Goal: Book appointment/travel/reservation

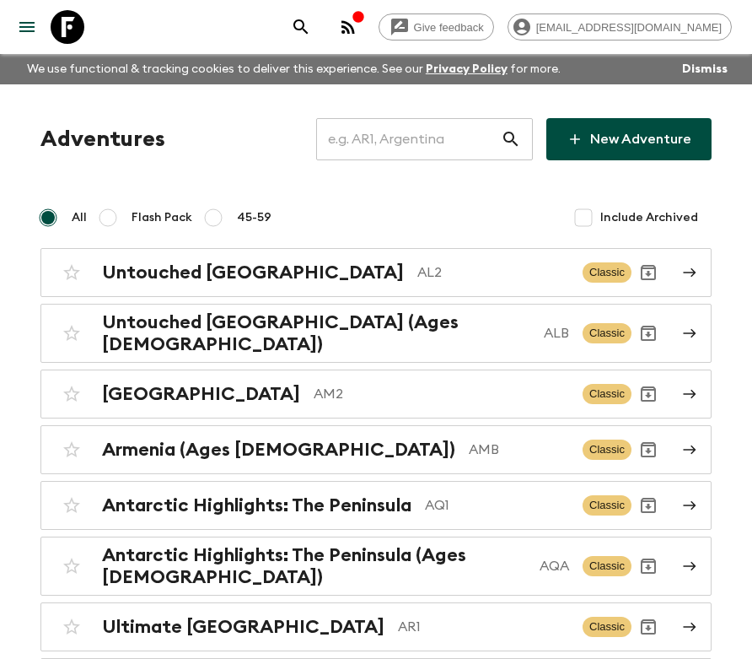
click at [458, 133] on input "text" at bounding box center [408, 139] width 185 height 47
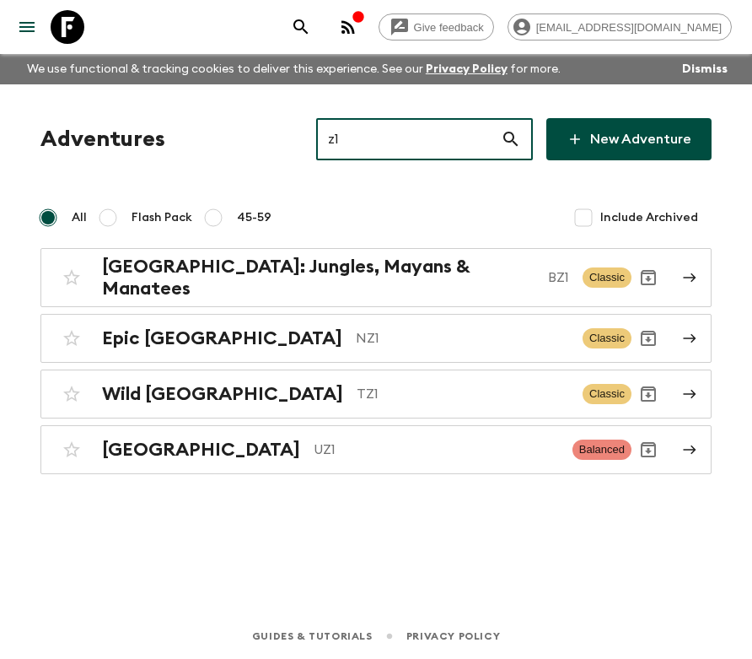
type input "z"
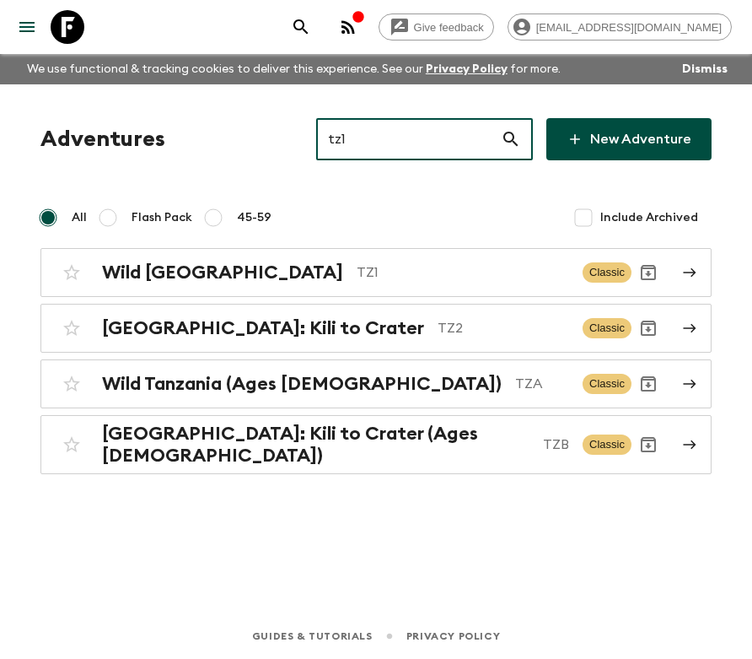
type input "tz1"
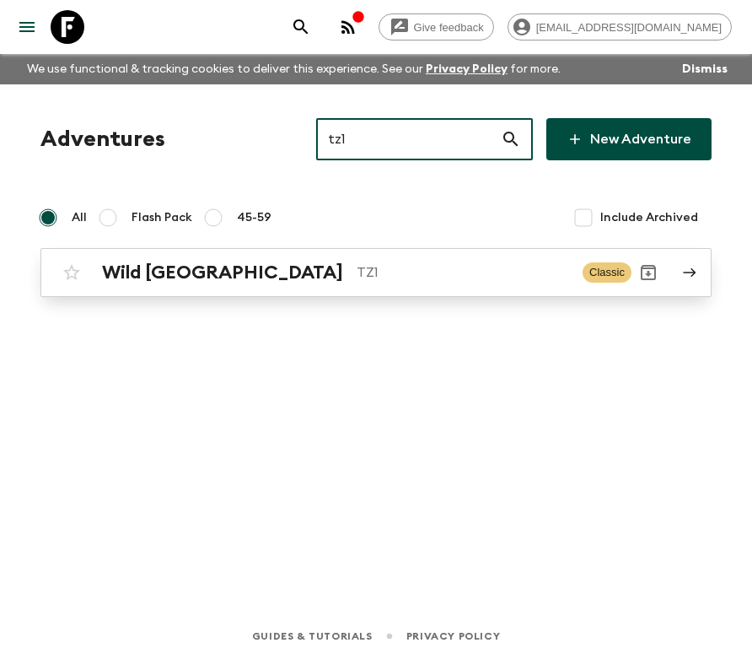
click at [368, 282] on div "Wild Tanzania TZ1" at bounding box center [335, 272] width 467 height 22
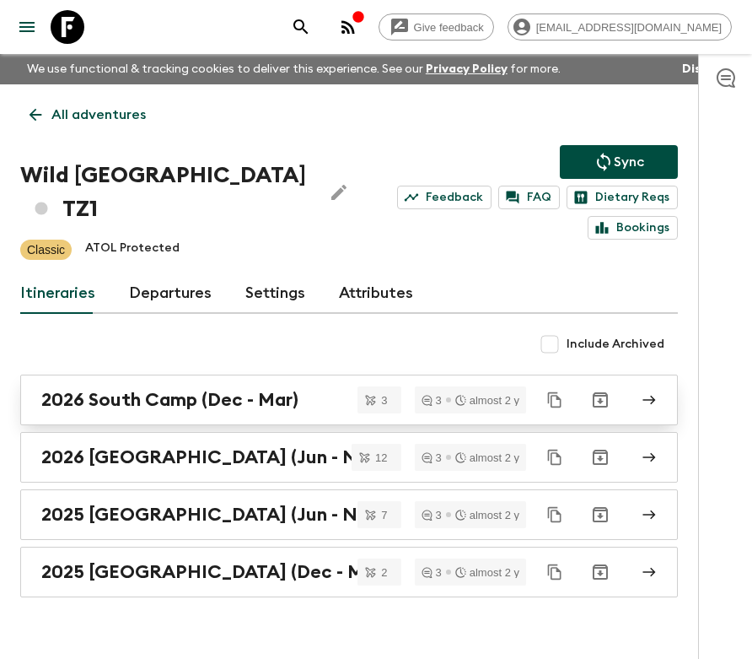
click at [242, 385] on link "2026 South Camp (Dec - Mar)" at bounding box center [349, 399] width 658 height 51
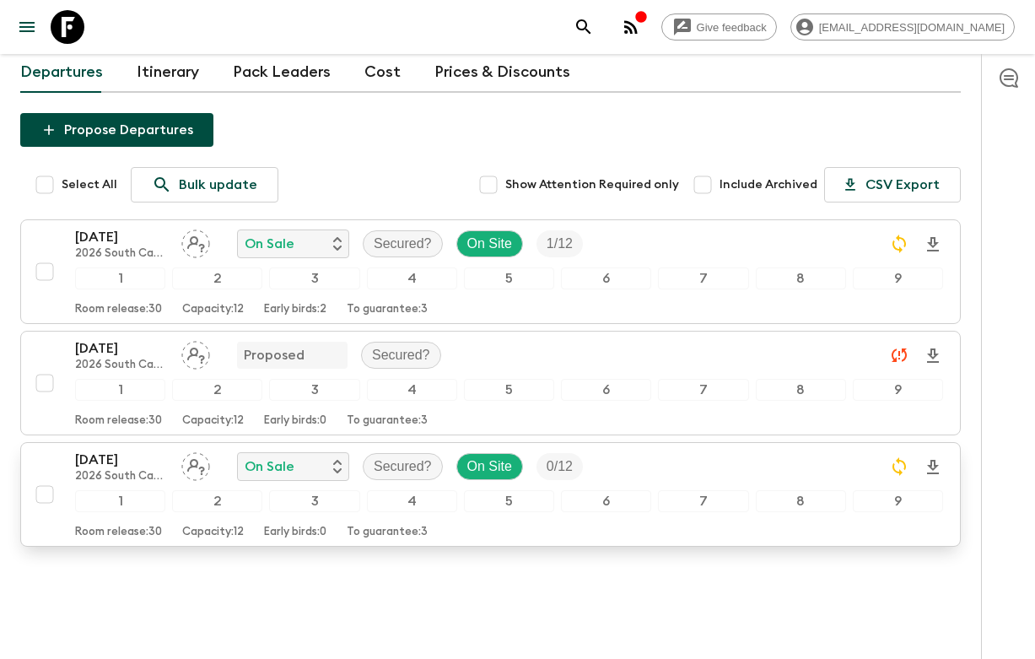
scroll to position [212, 0]
